Goal: Navigation & Orientation: Find specific page/section

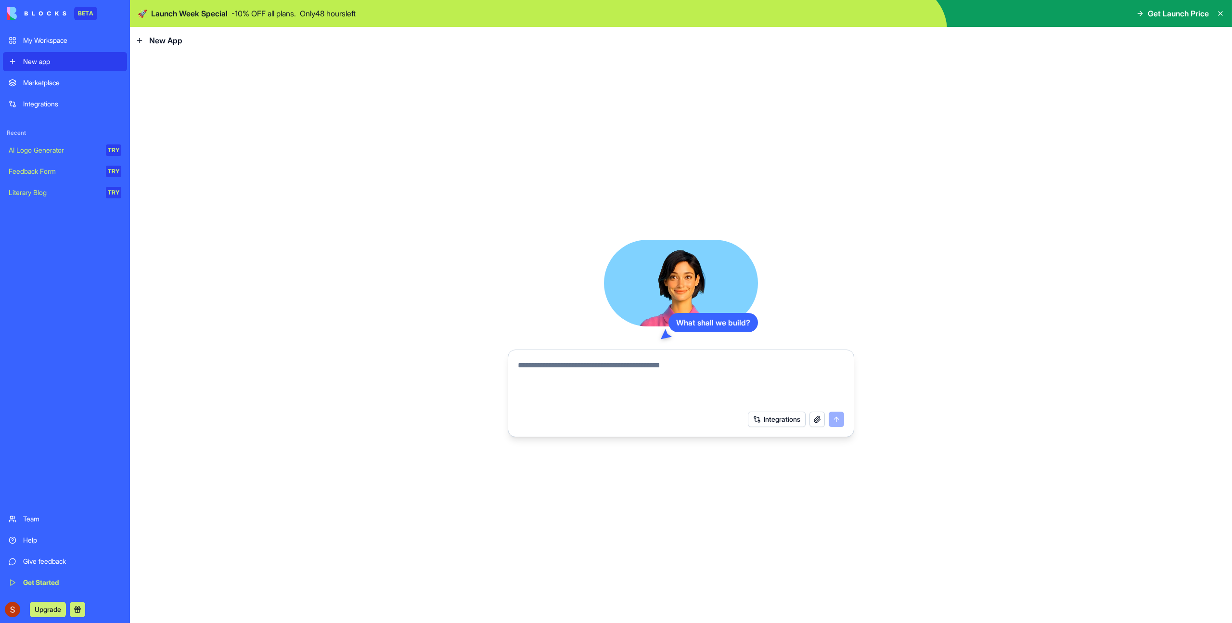
click at [177, 495] on div "What shall we build? Integrations" at bounding box center [681, 338] width 1102 height 569
drag, startPoint x: 182, startPoint y: 493, endPoint x: 215, endPoint y: 351, distance: 146.0
click at [187, 481] on div "What shall we build? Integrations" at bounding box center [681, 338] width 1102 height 569
click at [147, 38] on div "New App" at bounding box center [159, 41] width 47 height 12
click at [142, 38] on icon at bounding box center [140, 41] width 8 height 8
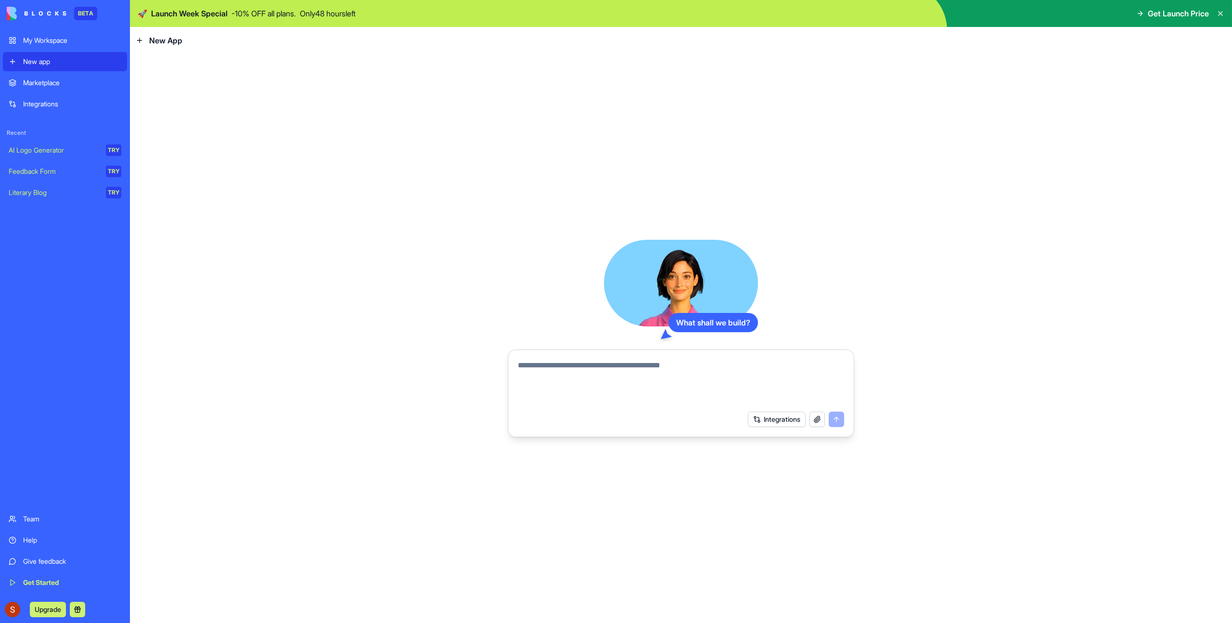
click at [140, 39] on icon at bounding box center [140, 41] width 8 height 8
click at [157, 41] on span "New App" at bounding box center [165, 41] width 33 height 12
click at [179, 42] on span "New App" at bounding box center [165, 41] width 33 height 12
click at [136, 40] on icon at bounding box center [140, 41] width 8 height 8
click at [139, 40] on icon at bounding box center [139, 40] width 4 height 0
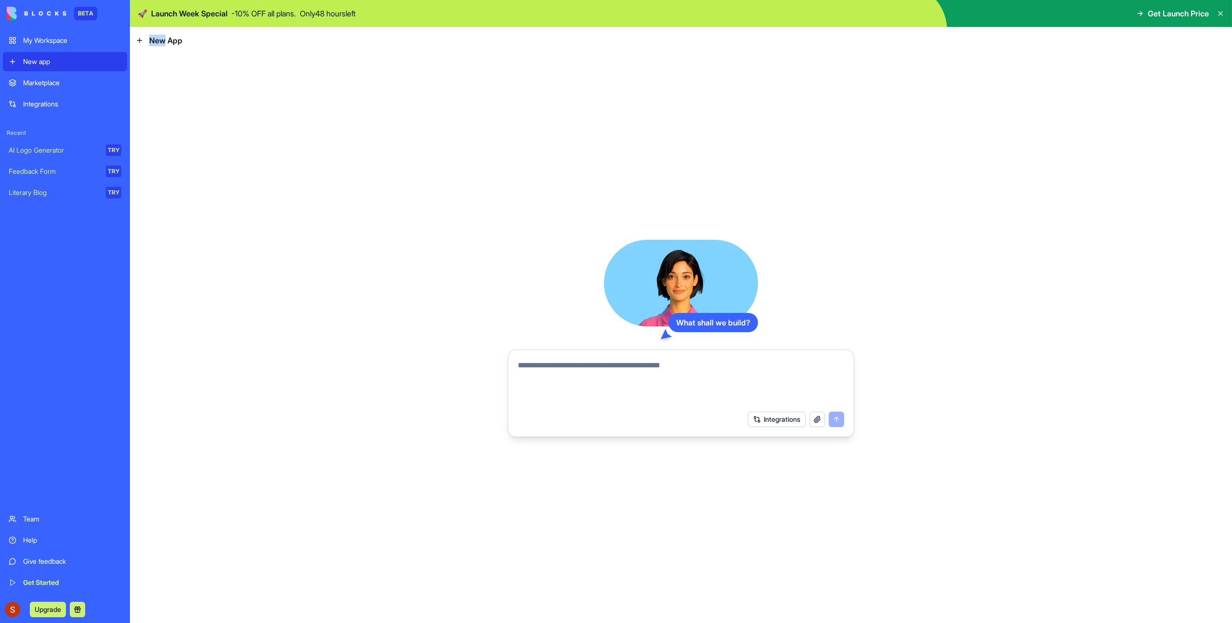
drag, startPoint x: 139, startPoint y: 40, endPoint x: 187, endPoint y: 46, distance: 48.9
click at [139, 40] on icon at bounding box center [140, 41] width 8 height 8
click at [175, 39] on span "New App" at bounding box center [165, 41] width 33 height 12
click at [163, 40] on span "New App" at bounding box center [165, 41] width 33 height 12
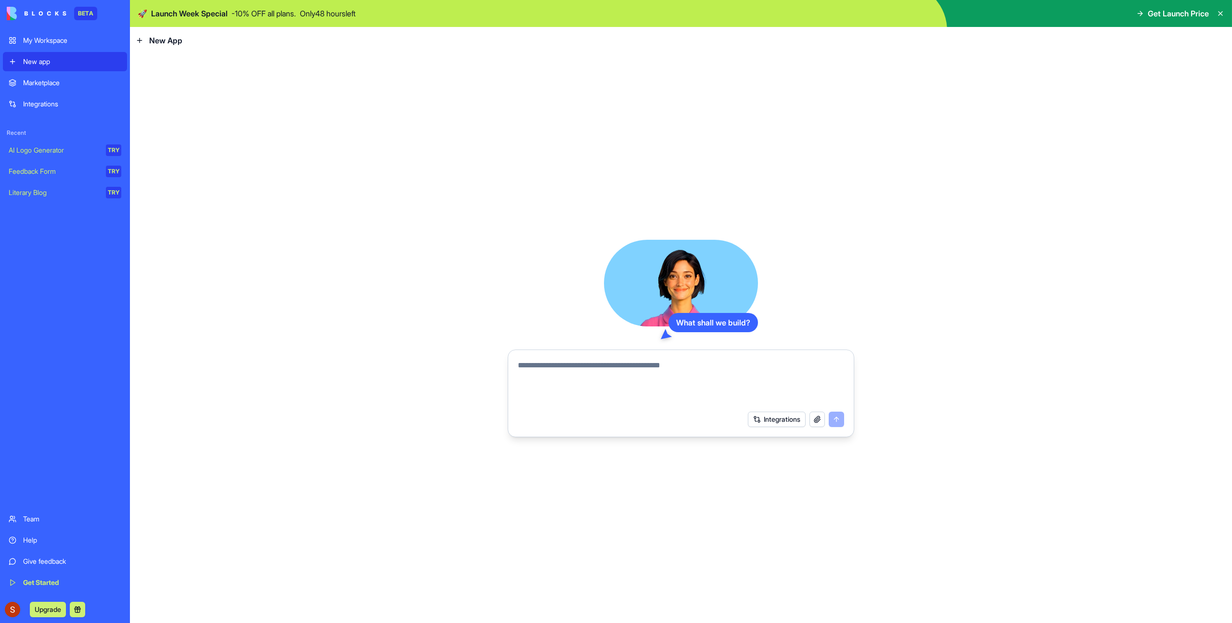
click at [163, 40] on span "New App" at bounding box center [165, 41] width 33 height 12
click at [52, 86] on div "Marketplace" at bounding box center [72, 83] width 98 height 10
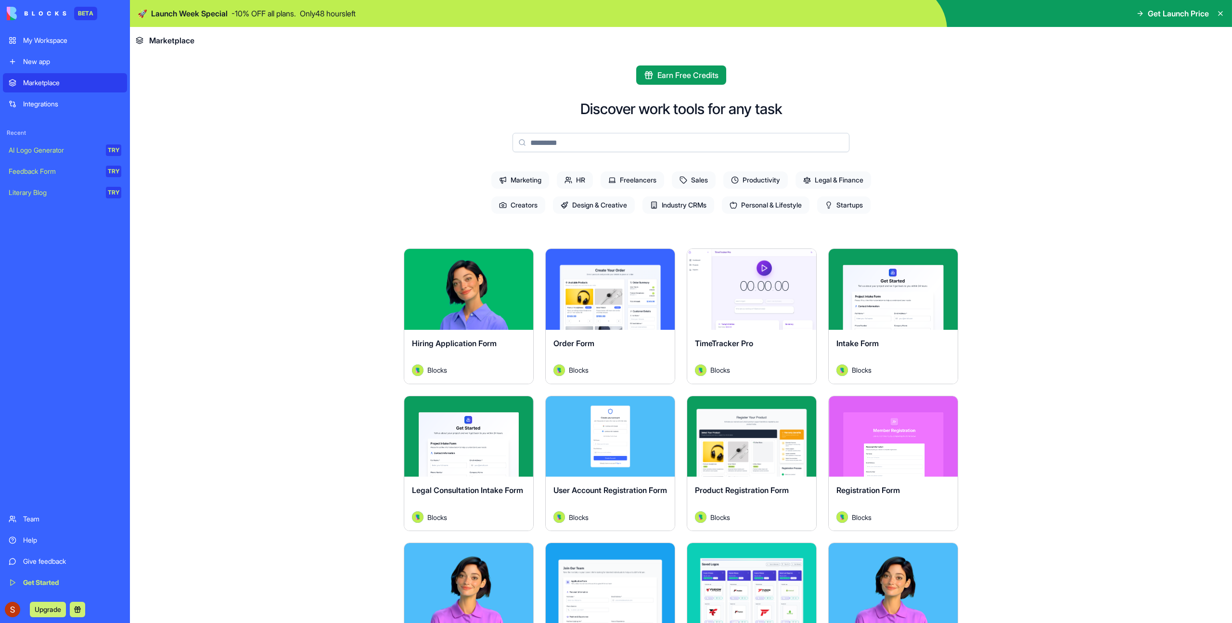
click at [58, 104] on div "Integrations" at bounding box center [72, 104] width 98 height 10
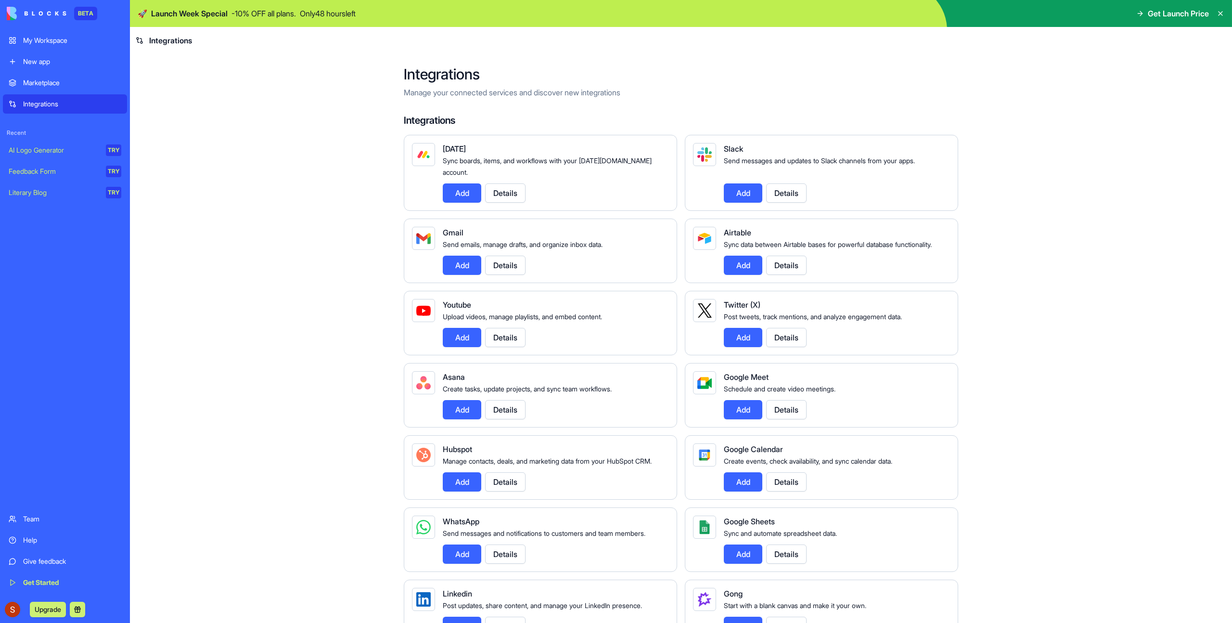
click at [498, 183] on button "Details" at bounding box center [505, 192] width 40 height 19
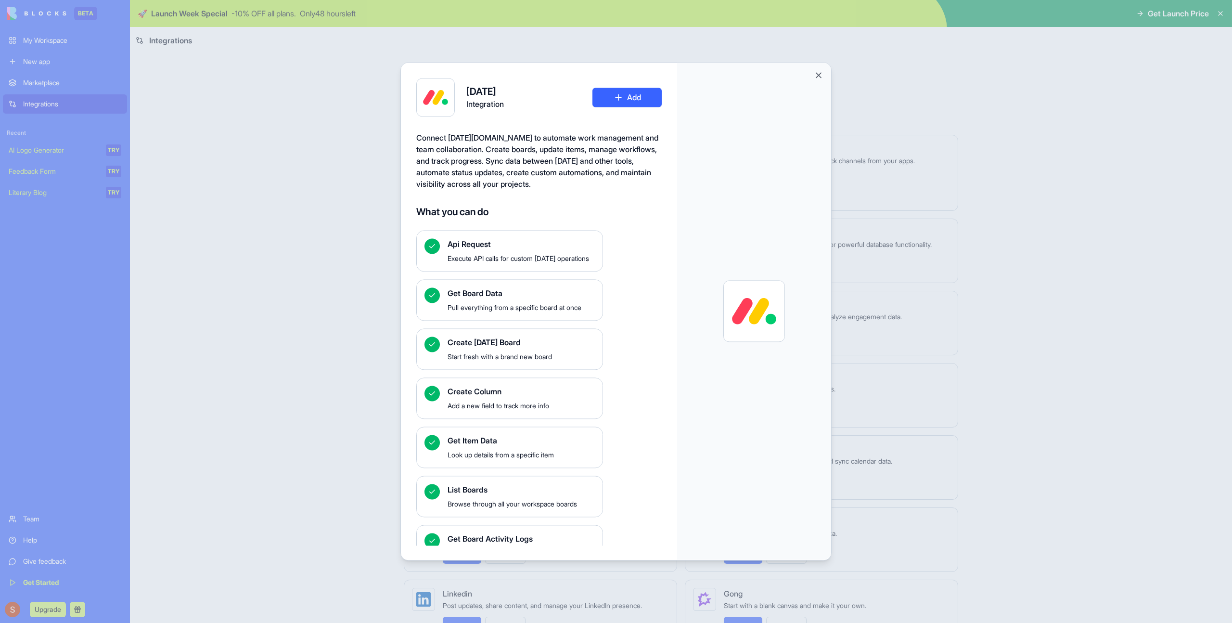
click at [480, 242] on span "Api Request" at bounding box center [520, 244] width 147 height 12
click at [543, 263] on span "Execute API calls for custom [DATE] operations" at bounding box center [520, 259] width 147 height 10
click at [817, 77] on button "Close" at bounding box center [819, 75] width 10 height 10
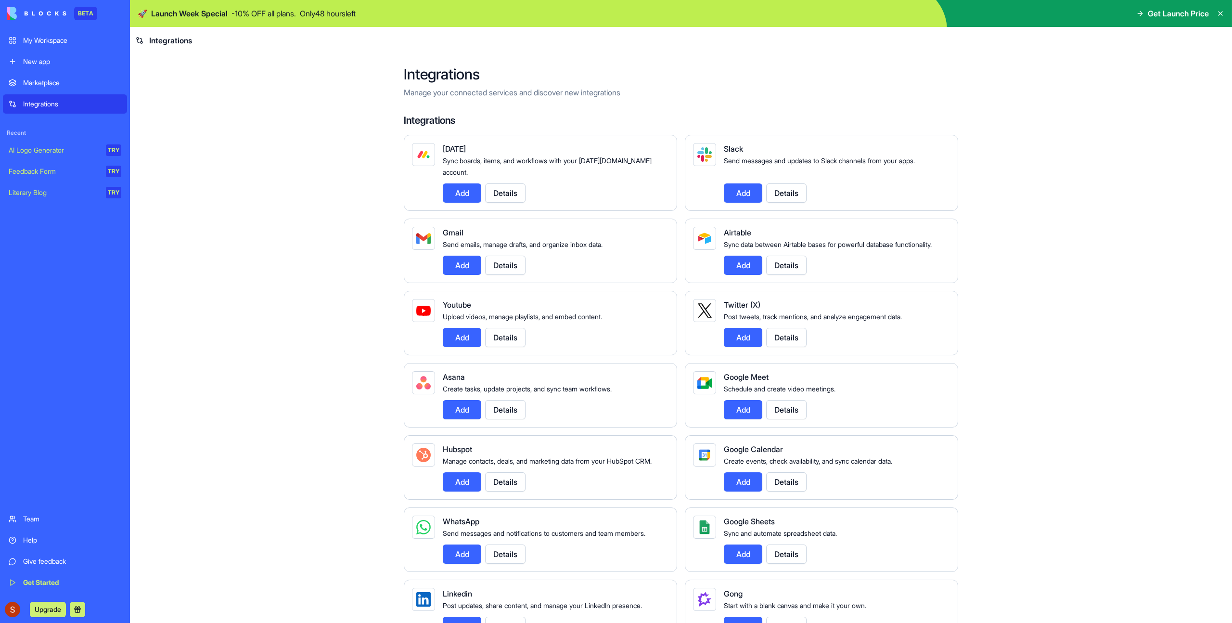
click at [242, 158] on main "Integrations Manage your connected services and discover new integrations Integ…" at bounding box center [681, 338] width 1102 height 569
click at [67, 83] on div "Marketplace" at bounding box center [72, 83] width 98 height 10
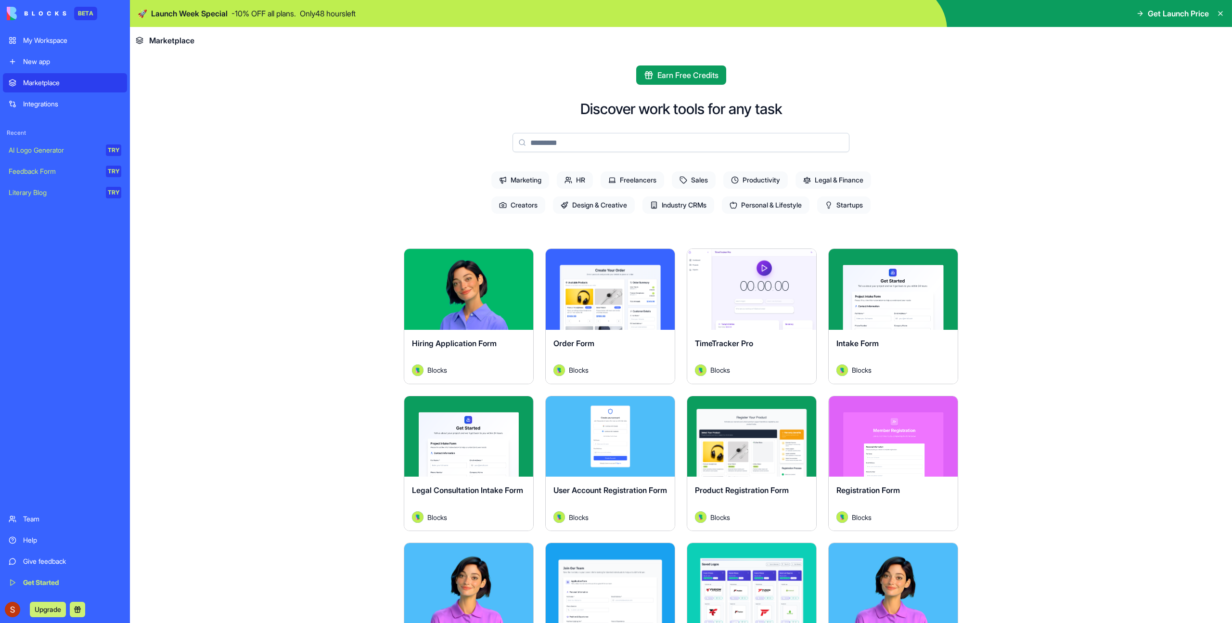
click at [54, 66] on div "New app" at bounding box center [72, 62] width 98 height 10
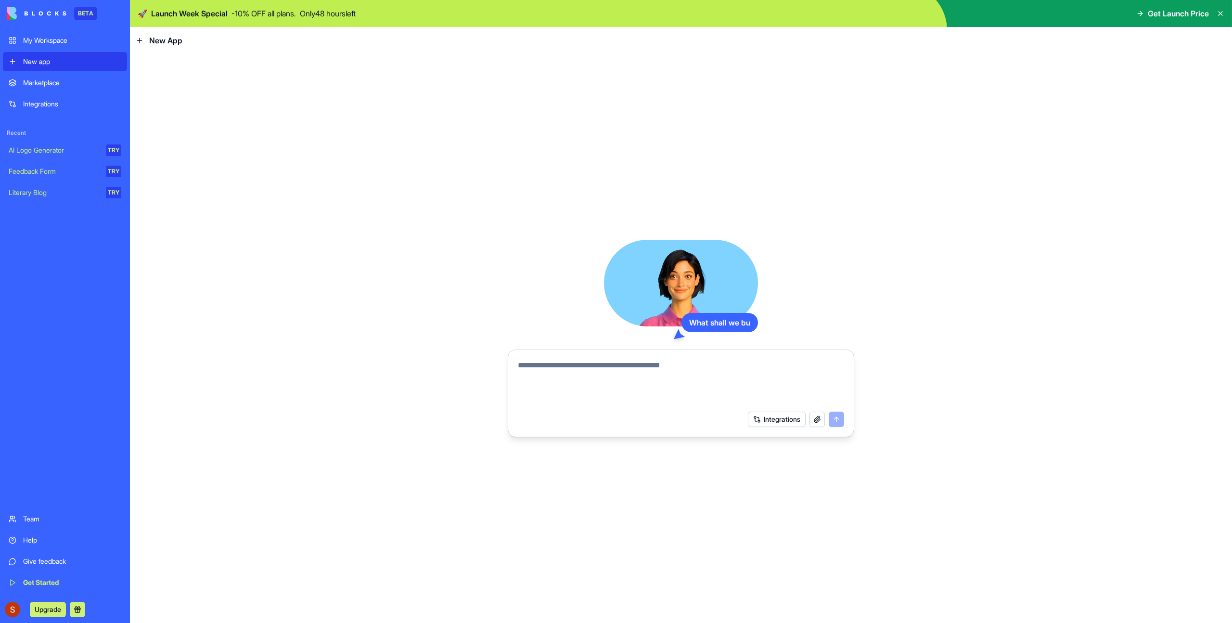
click at [59, 42] on div "My Workspace" at bounding box center [72, 41] width 98 height 10
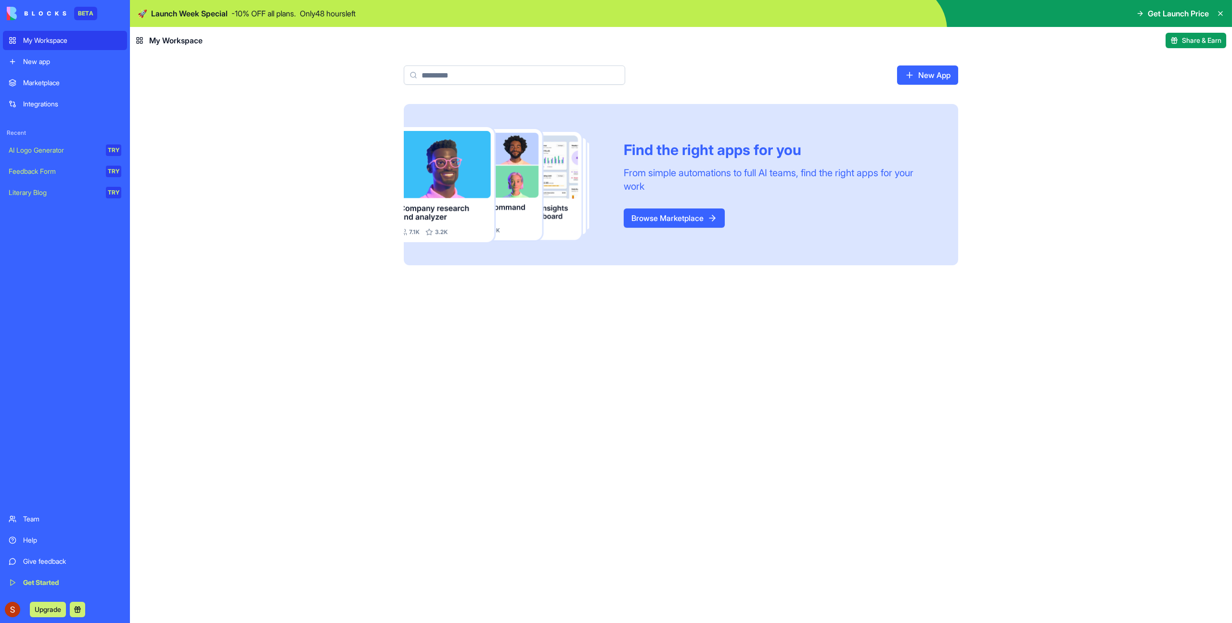
click at [354, 265] on div "Find the right apps for you From simple automations to full AI teams, find the …" at bounding box center [681, 363] width 1102 height 519
click at [51, 60] on div "New app" at bounding box center [72, 62] width 98 height 10
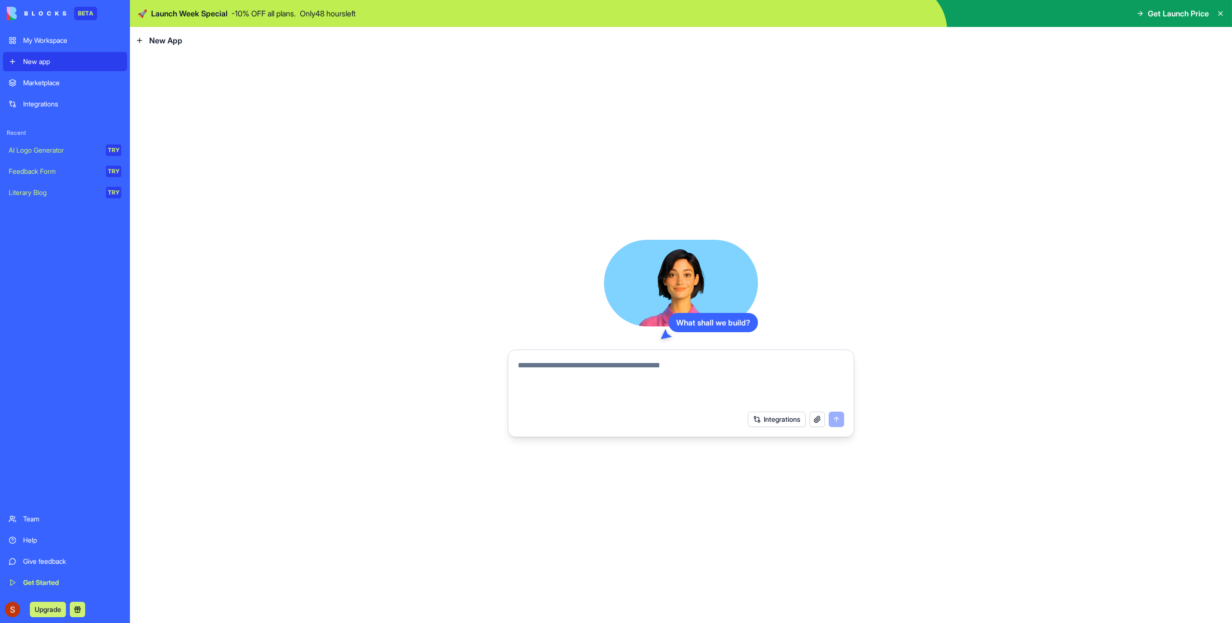
click at [412, 244] on div "What shall we build? Integrations" at bounding box center [681, 338] width 1102 height 569
drag, startPoint x: 226, startPoint y: 168, endPoint x: 192, endPoint y: 86, distance: 88.9
click at [223, 166] on div "What shall we build? Integrations" at bounding box center [681, 338] width 1102 height 569
click at [168, 38] on span "New App" at bounding box center [165, 41] width 33 height 12
click at [136, 41] on icon at bounding box center [140, 41] width 8 height 8
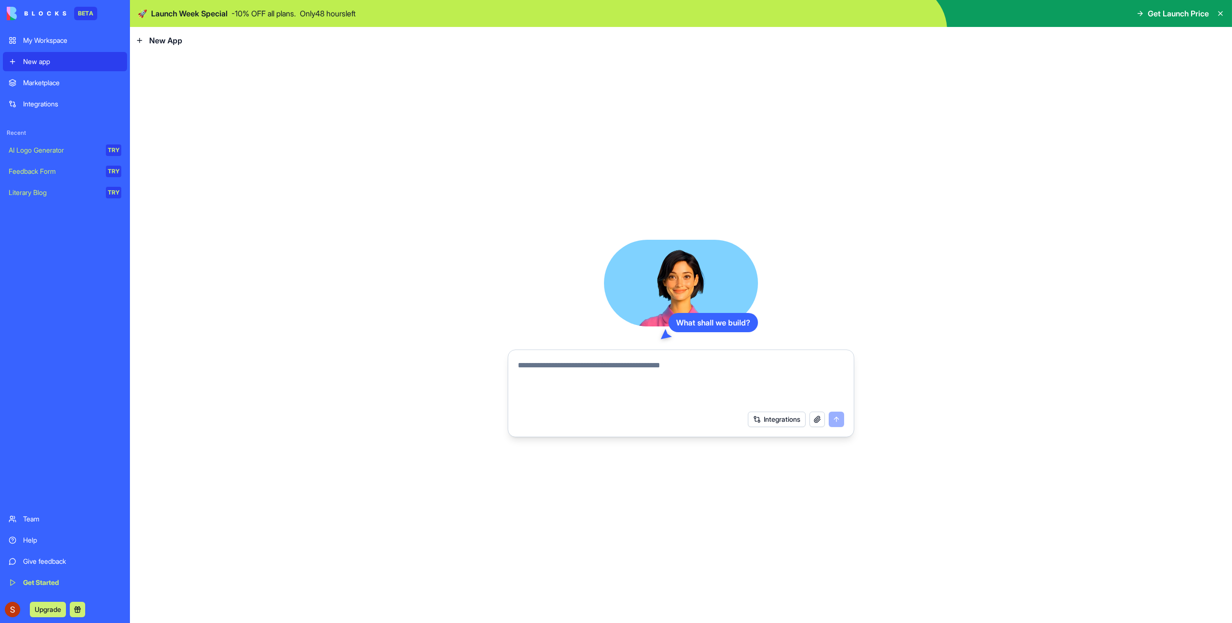
click at [140, 40] on icon at bounding box center [139, 40] width 4 height 0
drag, startPoint x: 141, startPoint y: 41, endPoint x: 286, endPoint y: 62, distance: 146.3
click at [151, 44] on div "New App" at bounding box center [159, 41] width 47 height 12
drag, startPoint x: 552, startPoint y: 106, endPoint x: 699, endPoint y: 117, distance: 147.7
click at [563, 109] on div "What shall we build? Integrations" at bounding box center [681, 338] width 1102 height 569
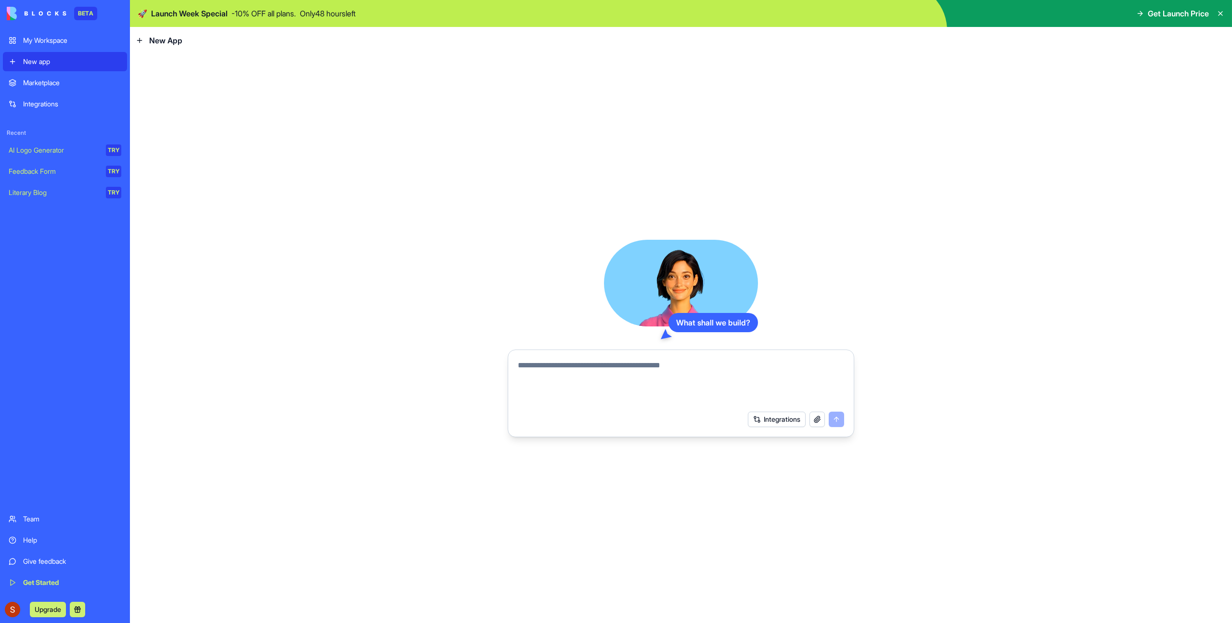
click at [991, 133] on div "What shall we build? Integrations" at bounding box center [681, 338] width 1102 height 569
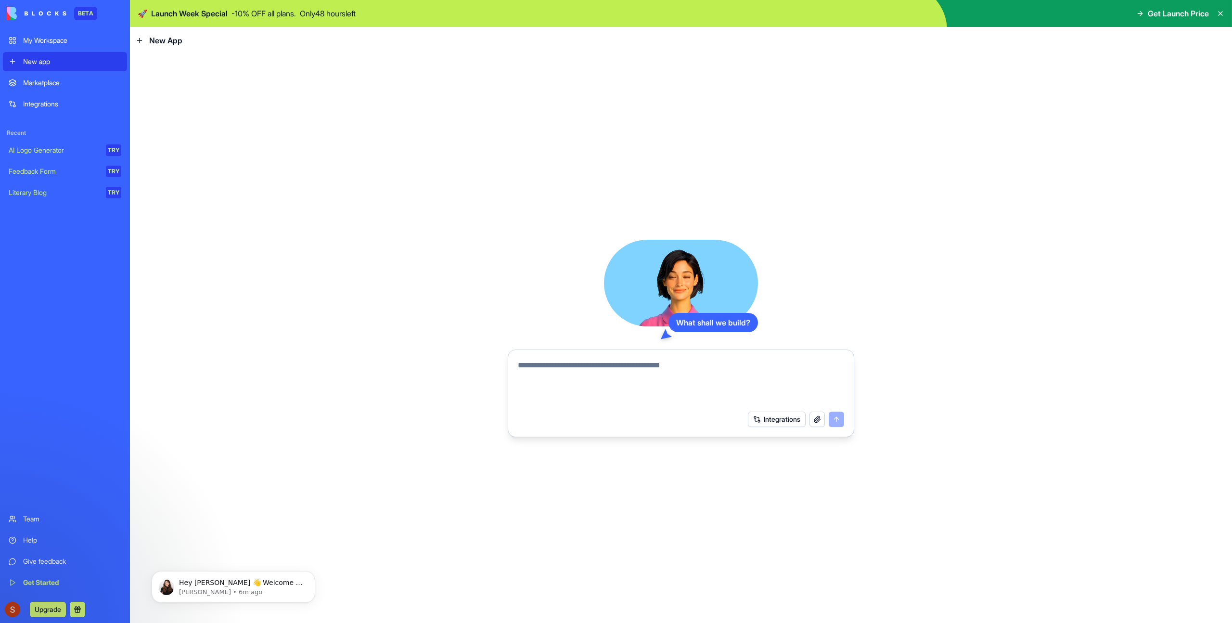
click at [51, 83] on div "Marketplace" at bounding box center [72, 83] width 98 height 10
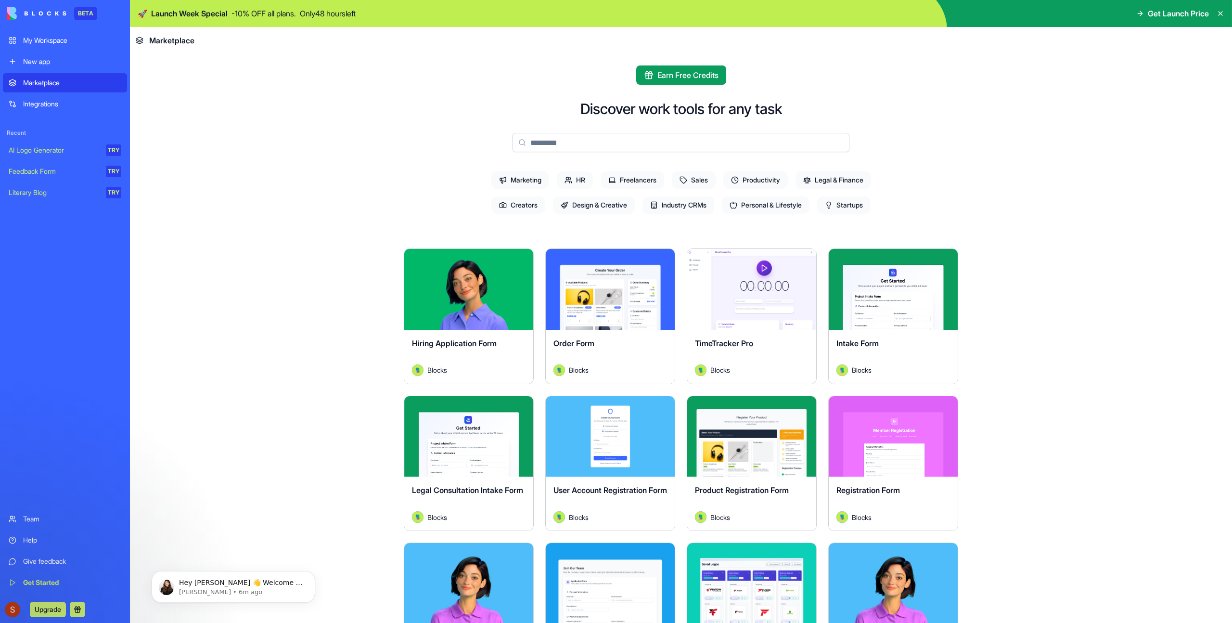
click at [54, 101] on div "Integrations" at bounding box center [72, 104] width 98 height 10
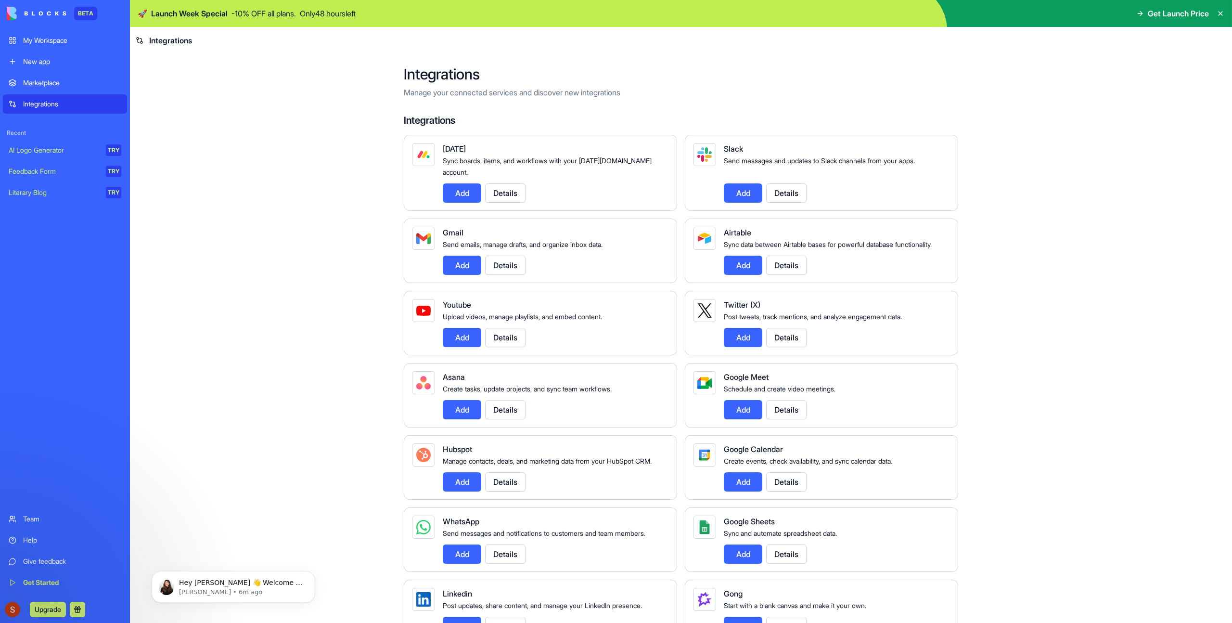
click at [421, 91] on p "Manage your connected services and discover new integrations" at bounding box center [681, 93] width 554 height 12
click at [69, 87] on div "Marketplace" at bounding box center [72, 83] width 98 height 10
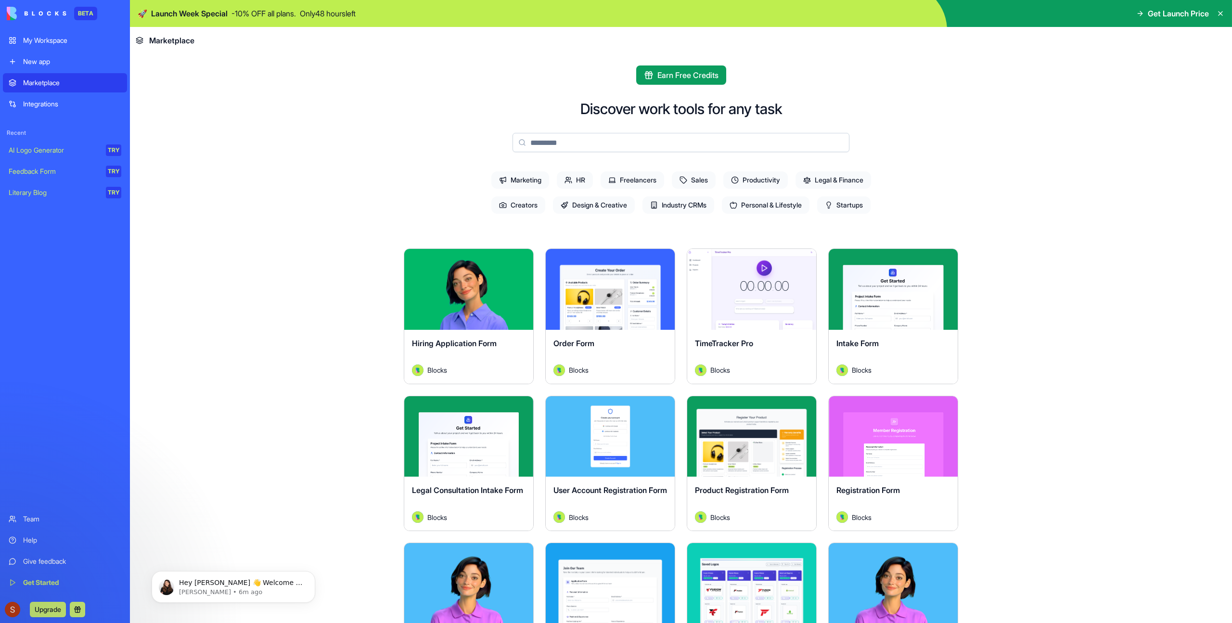
click at [62, 55] on link "New app" at bounding box center [65, 61] width 124 height 19
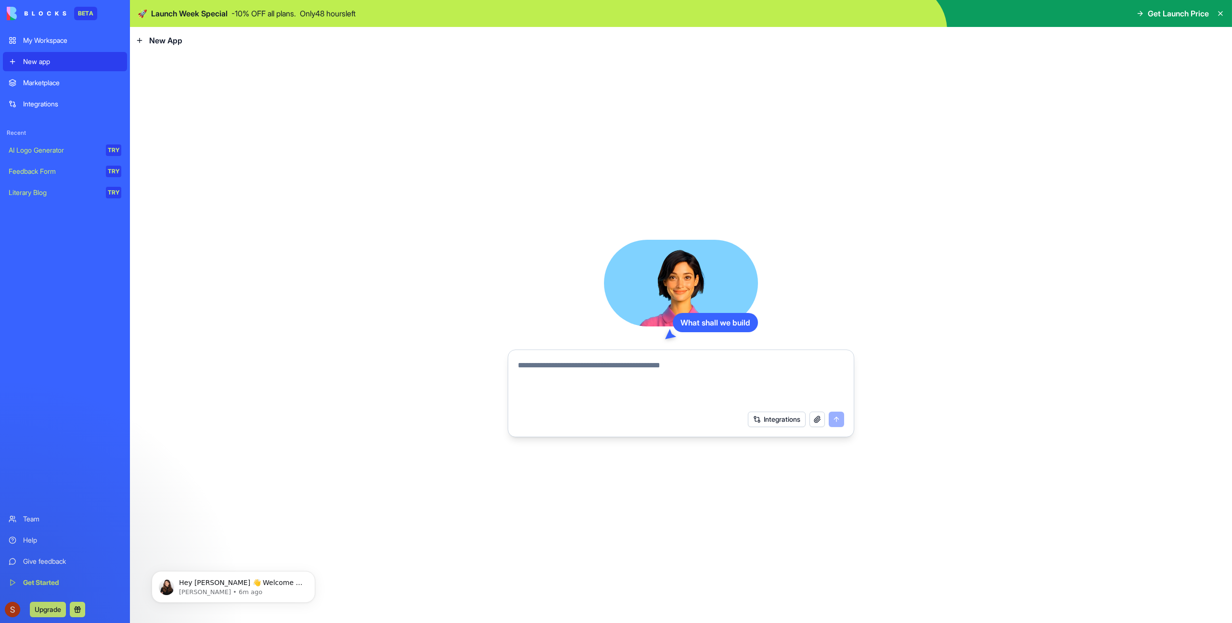
click at [63, 102] on div "Integrations" at bounding box center [72, 104] width 98 height 10
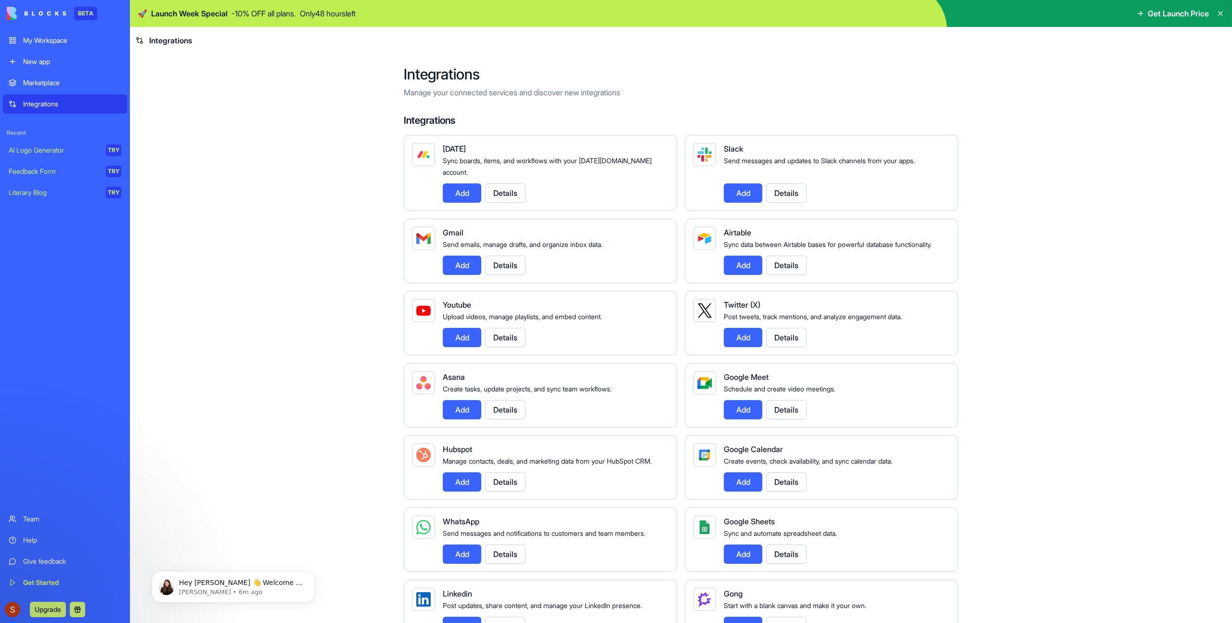
click at [225, 163] on main "Integrations Manage your connected services and discover new integrations Integ…" at bounding box center [681, 338] width 1102 height 569
click at [43, 76] on link "Marketplace" at bounding box center [65, 82] width 124 height 19
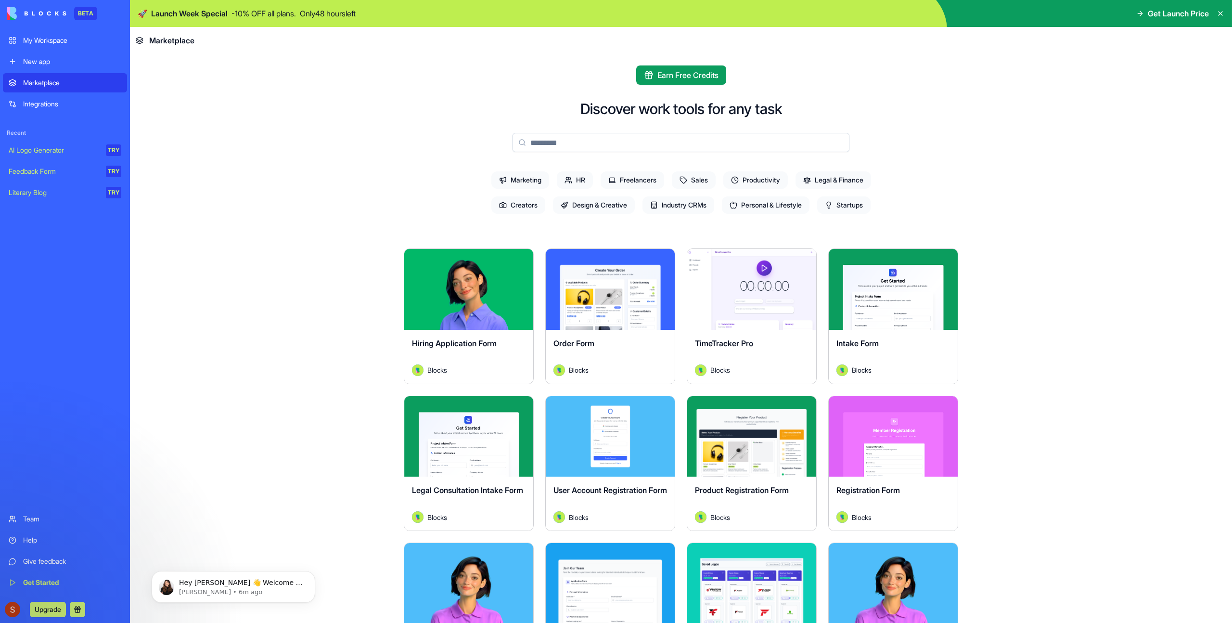
click at [49, 64] on div "New app" at bounding box center [72, 62] width 98 height 10
